Goal: Transaction & Acquisition: Purchase product/service

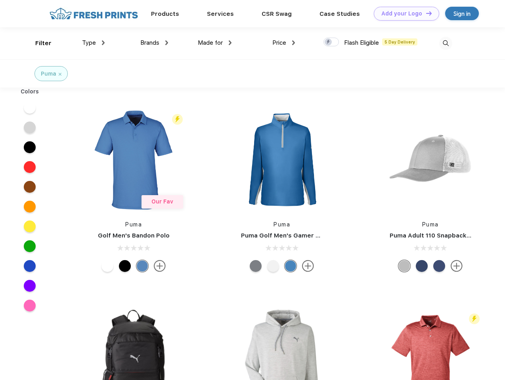
click at [403, 13] on link "Add your Logo Design Tool" at bounding box center [406, 14] width 65 height 14
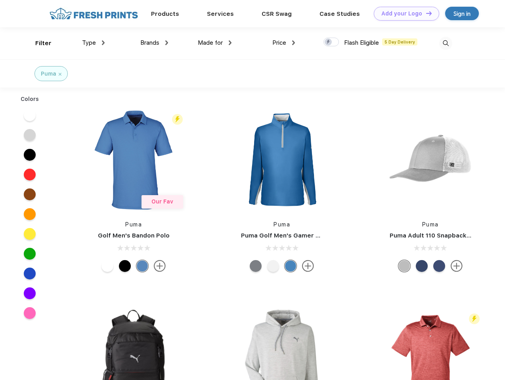
click at [0, 0] on div "Design Tool" at bounding box center [0, 0] width 0 height 0
click at [425, 13] on link "Add your Logo Design Tool" at bounding box center [406, 14] width 65 height 14
click at [38, 43] on div "Filter" at bounding box center [43, 43] width 16 height 9
click at [94, 43] on span "Type" at bounding box center [89, 42] width 14 height 7
click at [154, 43] on span "Brands" at bounding box center [149, 42] width 19 height 7
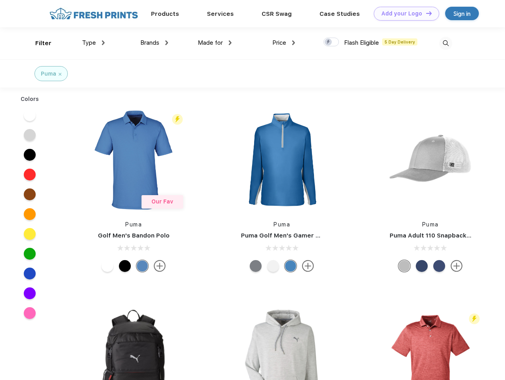
click at [215, 43] on span "Made for" at bounding box center [210, 42] width 25 height 7
click at [284, 43] on span "Price" at bounding box center [279, 42] width 14 height 7
click at [331, 42] on div at bounding box center [330, 42] width 15 height 9
click at [329, 42] on input "checkbox" at bounding box center [325, 39] width 5 height 5
click at [445, 43] on img at bounding box center [445, 43] width 13 height 13
